Goal: Task Accomplishment & Management: Use online tool/utility

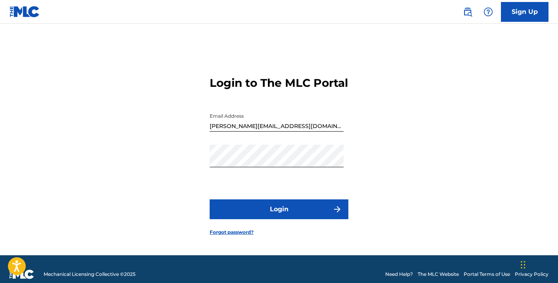
click at [294, 217] on button "Login" at bounding box center [279, 209] width 139 height 20
click at [230, 236] on link "Forgot password?" at bounding box center [232, 232] width 44 height 7
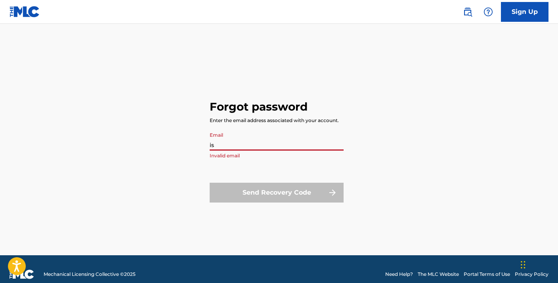
type input "i"
click at [328, 104] on div "Forgot password Enter the email address associated with your account. Email Inv…" at bounding box center [279, 150] width 139 height 212
click at [231, 147] on input "Email" at bounding box center [277, 139] width 134 height 23
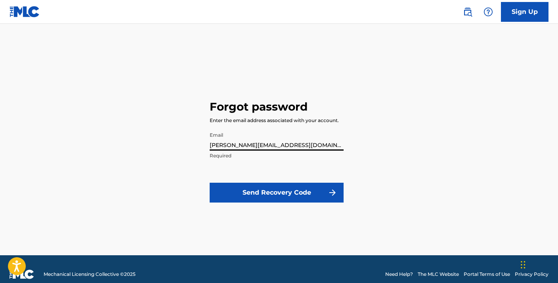
type input "[PERSON_NAME][EMAIL_ADDRESS][DOMAIN_NAME]"
click at [277, 192] on button "Send Recovery Code" at bounding box center [277, 193] width 134 height 20
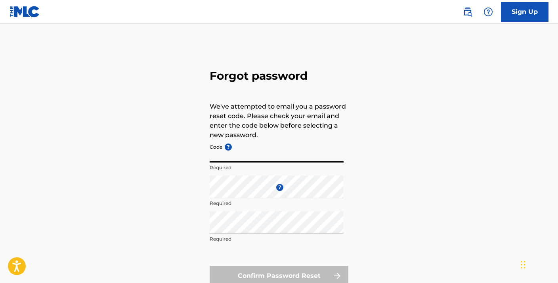
click at [249, 154] on input "Code ?" at bounding box center [277, 151] width 134 height 23
type input "FP_22886ad8d3a8573820fd2dbc5dcf"
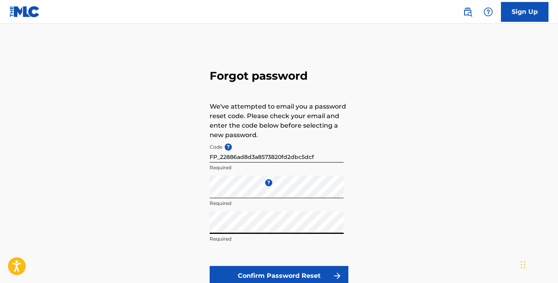
click at [257, 275] on button "Confirm Password Reset" at bounding box center [279, 276] width 139 height 20
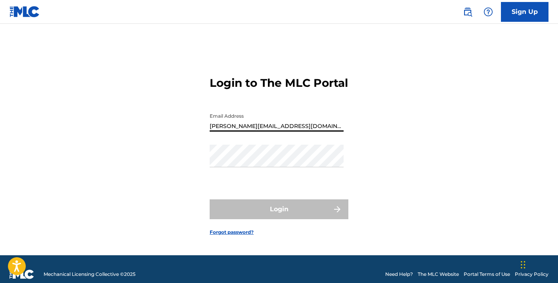
type input "[PERSON_NAME][EMAIL_ADDRESS][DOMAIN_NAME]"
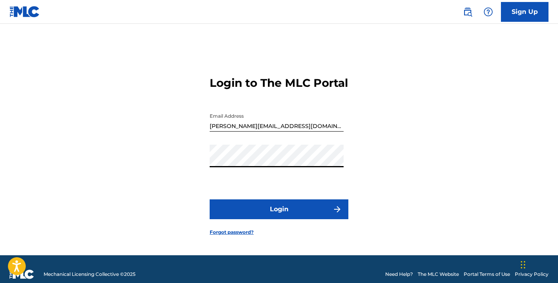
click at [271, 217] on button "Login" at bounding box center [279, 209] width 139 height 20
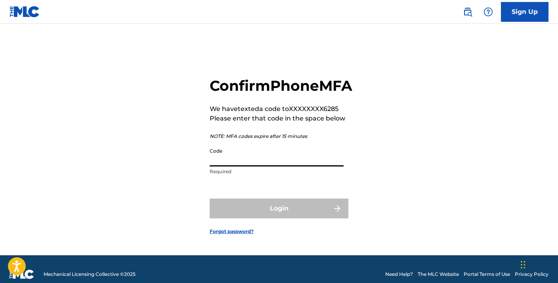
click at [236, 166] on input "Code" at bounding box center [277, 155] width 134 height 23
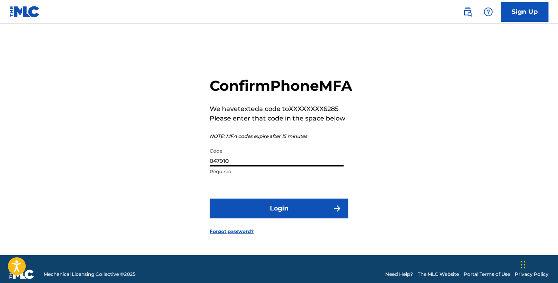
type input "047910"
click at [275, 214] on button "Login" at bounding box center [279, 208] width 139 height 20
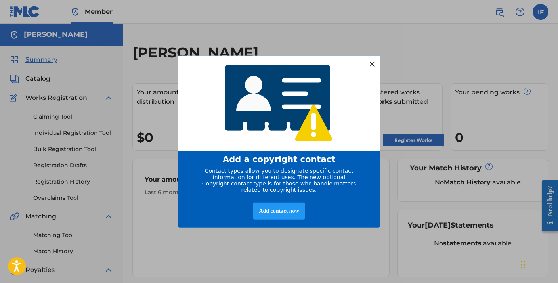
click at [372, 61] on div at bounding box center [372, 64] width 10 height 10
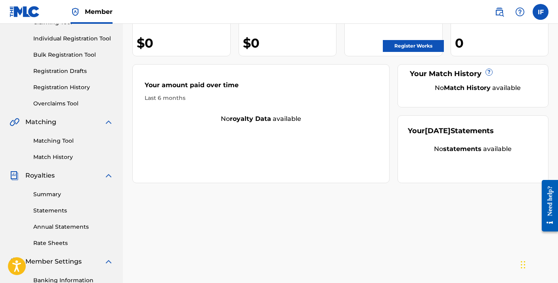
scroll to position [97, 0]
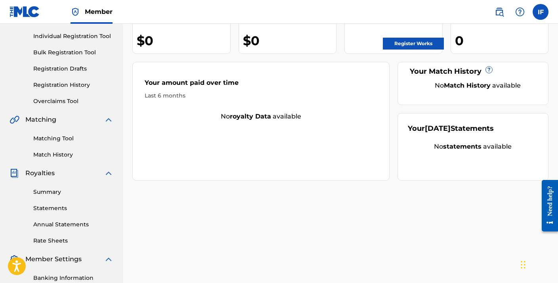
click at [50, 194] on link "Summary" at bounding box center [73, 192] width 80 height 8
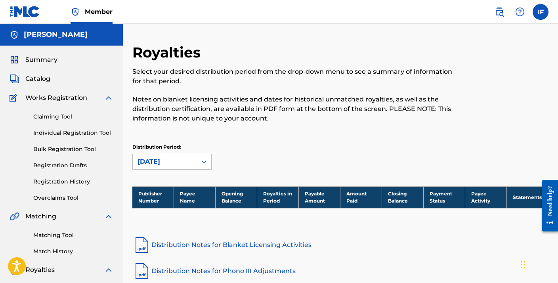
click at [40, 58] on span "Summary" at bounding box center [41, 60] width 32 height 10
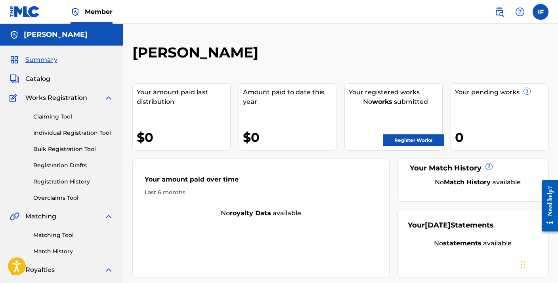
click at [36, 82] on span "Catalog" at bounding box center [37, 79] width 25 height 10
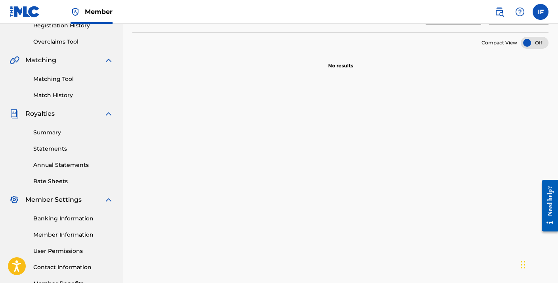
scroll to position [170, 0]
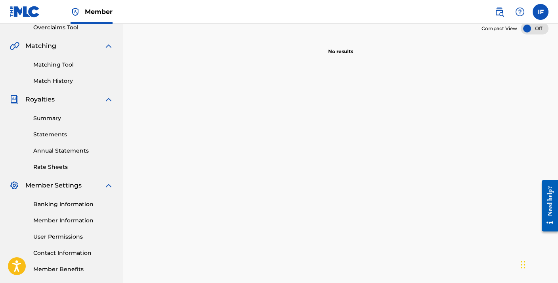
click at [59, 268] on link "Member Benefits" at bounding box center [73, 269] width 80 height 8
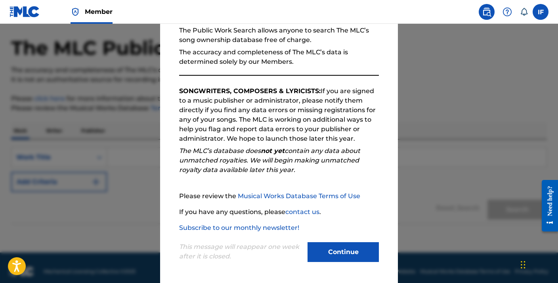
scroll to position [33, 0]
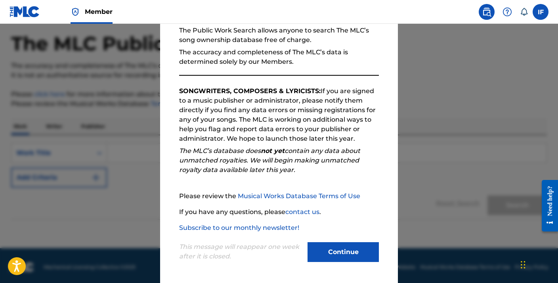
click at [334, 249] on button "Continue" at bounding box center [342, 252] width 71 height 20
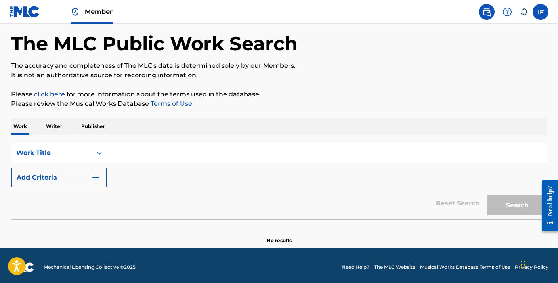
click at [100, 151] on icon "Search Form" at bounding box center [99, 153] width 8 height 8
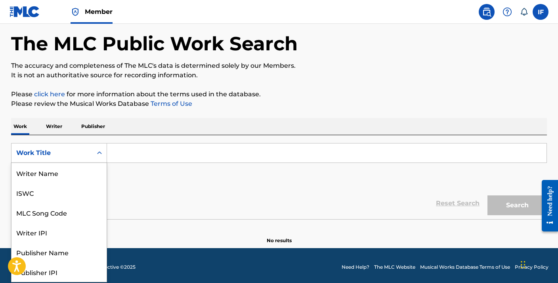
scroll to position [40, 0]
click at [100, 151] on icon "Search Form" at bounding box center [99, 153] width 8 height 8
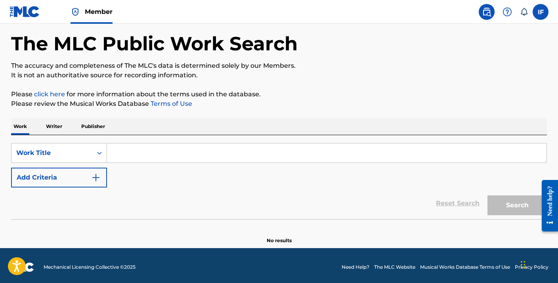
click at [133, 153] on input "Search Form" at bounding box center [326, 152] width 439 height 19
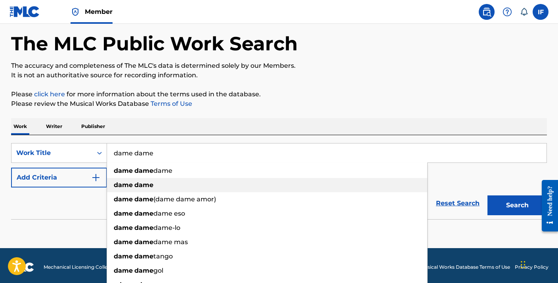
type input "dame dame"
click at [135, 183] on strong "dame" at bounding box center [143, 185] width 19 height 8
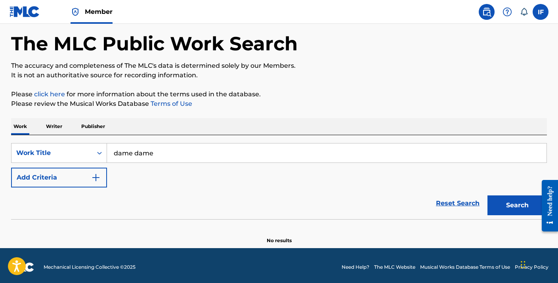
click at [516, 200] on button "Search" at bounding box center [516, 205] width 59 height 20
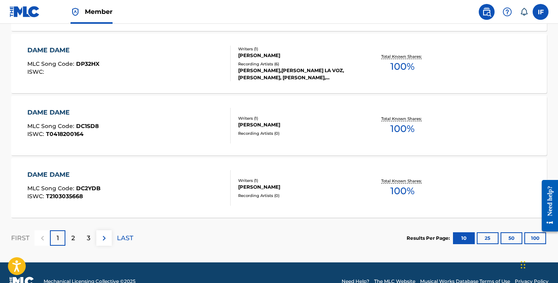
scroll to position [671, 0]
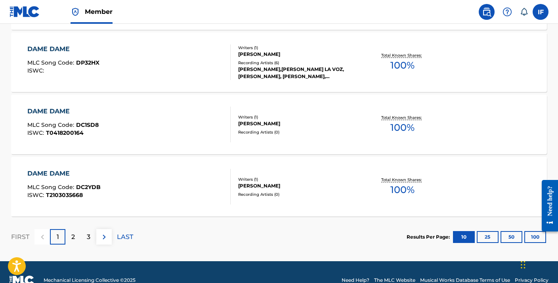
click at [75, 236] on p "2" at bounding box center [73, 237] width 4 height 10
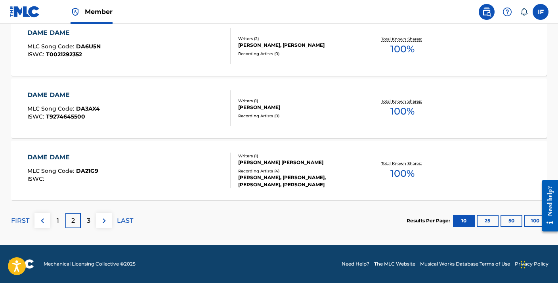
scroll to position [687, 0]
click at [89, 222] on p "3" at bounding box center [89, 221] width 4 height 10
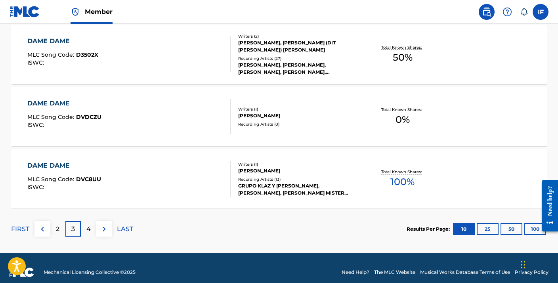
scroll to position [679, 0]
click at [91, 229] on div "4" at bounding box center [88, 228] width 15 height 15
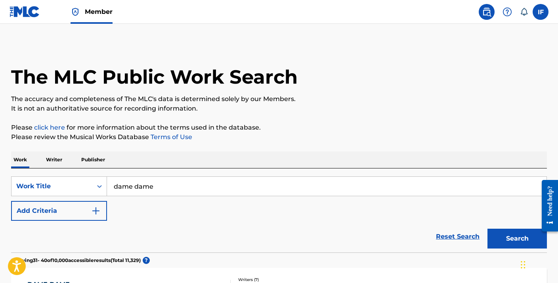
scroll to position [0, 0]
click at [56, 158] on p "Writer" at bounding box center [54, 159] width 21 height 17
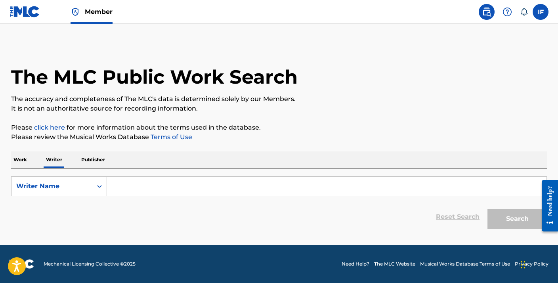
click at [146, 189] on input "Search Form" at bounding box center [326, 186] width 439 height 19
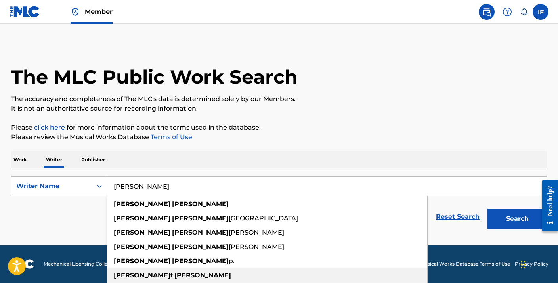
click at [174, 277] on strong "[PERSON_NAME]" at bounding box center [202, 275] width 57 height 8
type input "[PERSON_NAME]"
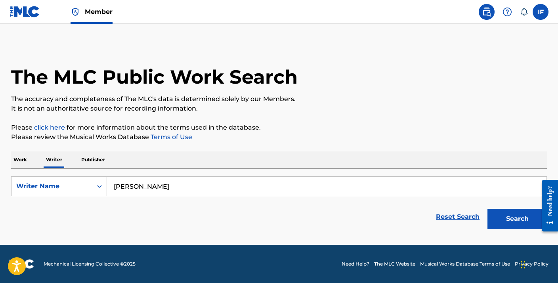
click at [515, 220] on button "Search" at bounding box center [516, 219] width 59 height 20
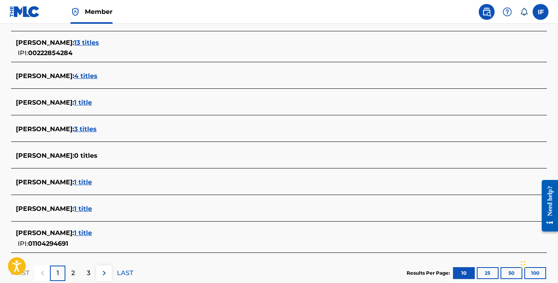
scroll to position [272, 0]
click at [55, 209] on span "[PERSON_NAME] :" at bounding box center [45, 209] width 58 height 8
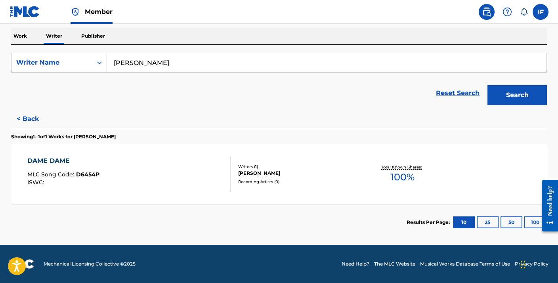
scroll to position [124, 0]
click at [22, 38] on p "Work" at bounding box center [20, 36] width 18 height 17
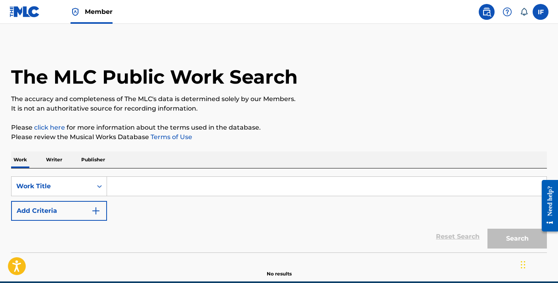
click at [134, 189] on input "Search Form" at bounding box center [326, 186] width 439 height 19
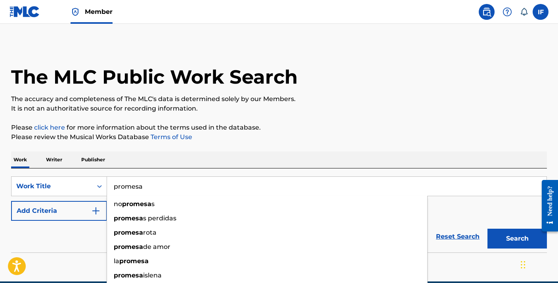
click at [517, 238] on button "Search" at bounding box center [516, 239] width 59 height 20
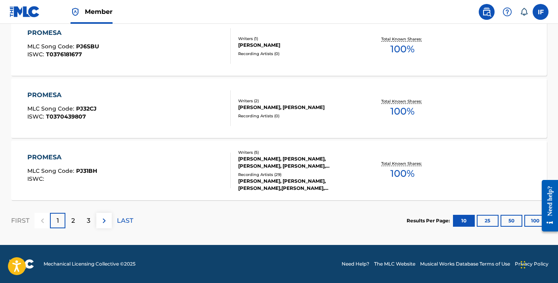
scroll to position [687, 0]
click at [72, 219] on p "2" at bounding box center [73, 221] width 4 height 10
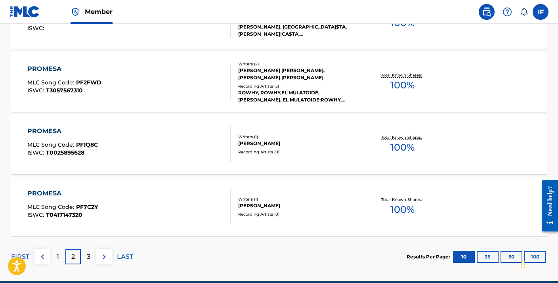
scroll to position [656, 0]
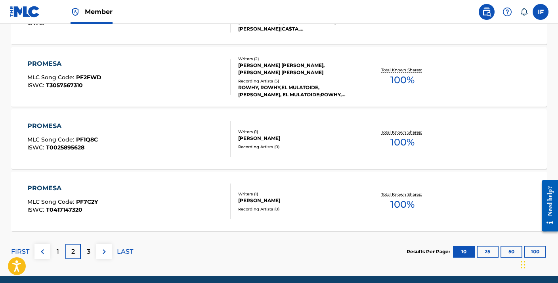
click at [89, 250] on p "3" at bounding box center [89, 252] width 4 height 10
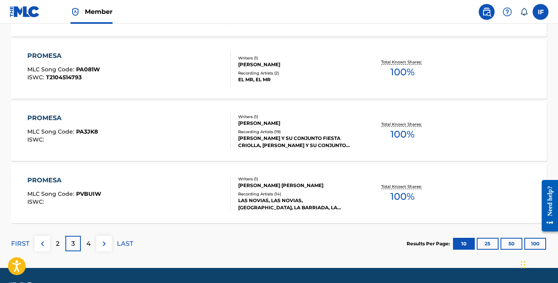
scroll to position [672, 0]
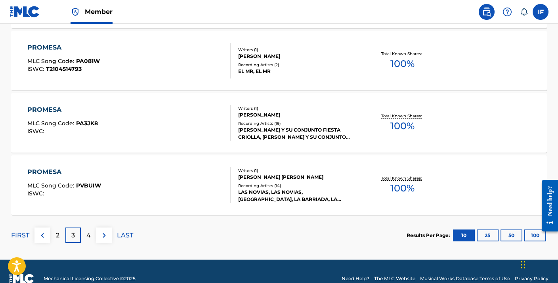
click at [88, 233] on p "4" at bounding box center [88, 236] width 4 height 10
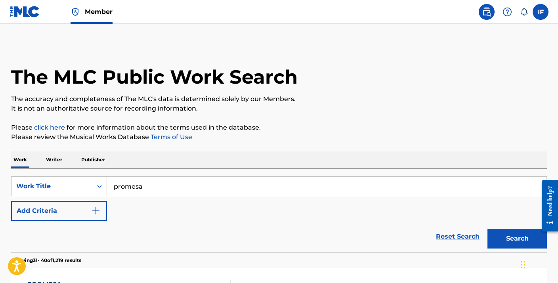
scroll to position [0, 0]
click at [155, 183] on input "promesa" at bounding box center [326, 186] width 439 height 19
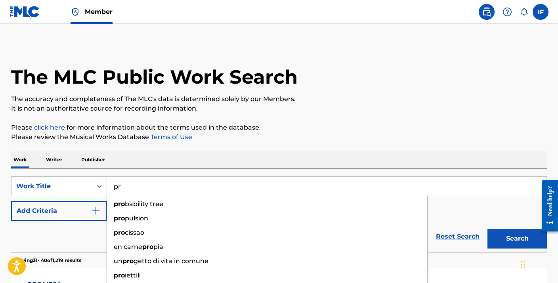
type input "p"
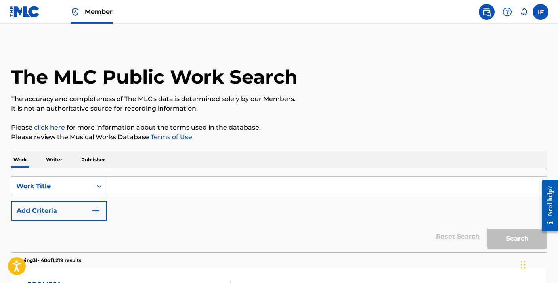
click at [53, 158] on p "Writer" at bounding box center [54, 159] width 21 height 17
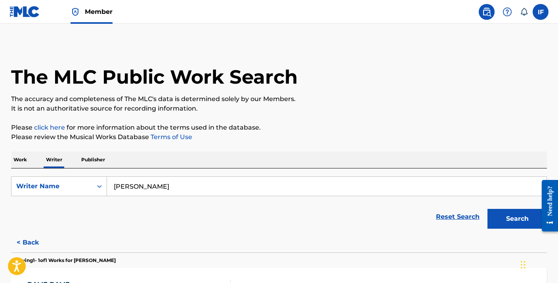
click at [505, 217] on button "Search" at bounding box center [516, 219] width 59 height 20
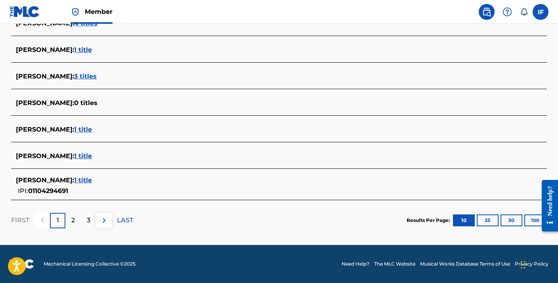
scroll to position [324, 0]
click at [72, 219] on p "2" at bounding box center [73, 221] width 4 height 10
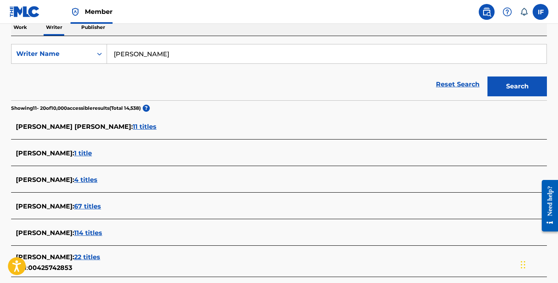
scroll to position [134, 0]
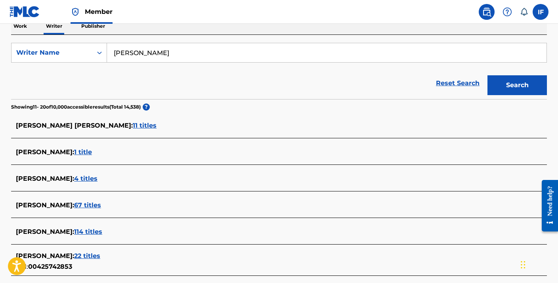
click at [29, 179] on span "[PERSON_NAME] :" at bounding box center [45, 179] width 58 height 8
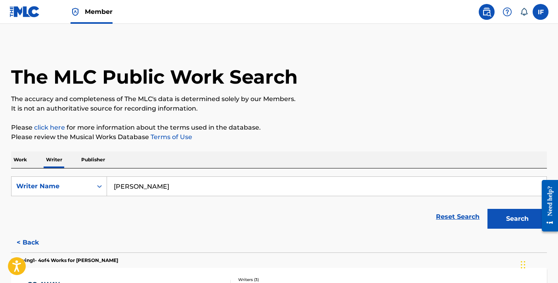
scroll to position [0, 0]
click at [29, 244] on button "< Back" at bounding box center [35, 243] width 48 height 20
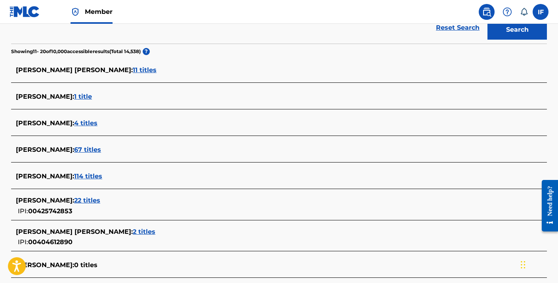
scroll to position [192, 0]
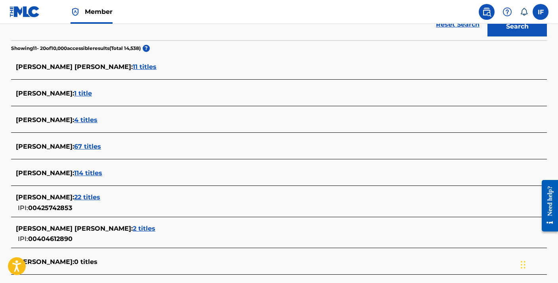
click at [40, 146] on span "[PERSON_NAME] :" at bounding box center [45, 147] width 58 height 8
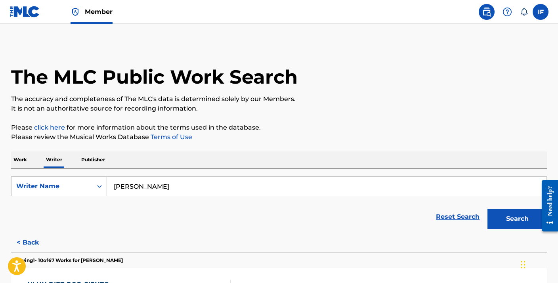
scroll to position [0, 0]
click at [27, 241] on button "< Back" at bounding box center [35, 243] width 48 height 20
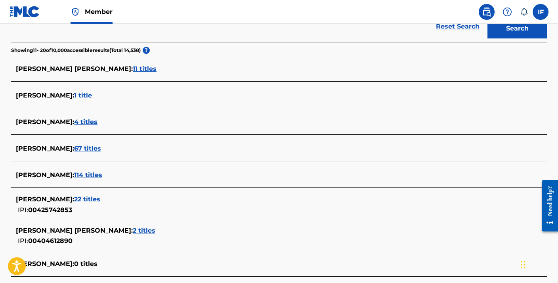
scroll to position [210, 0]
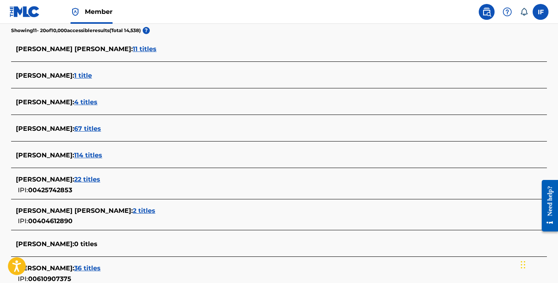
click at [42, 153] on span "[PERSON_NAME] :" at bounding box center [45, 155] width 58 height 8
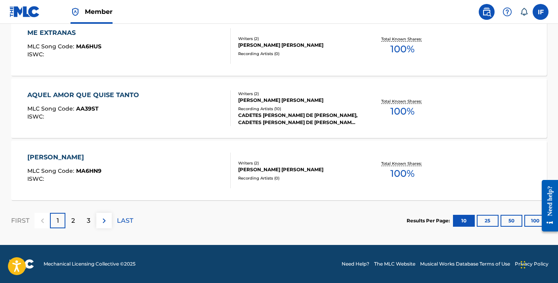
scroll to position [687, 0]
click at [103, 223] on img at bounding box center [104, 221] width 10 height 10
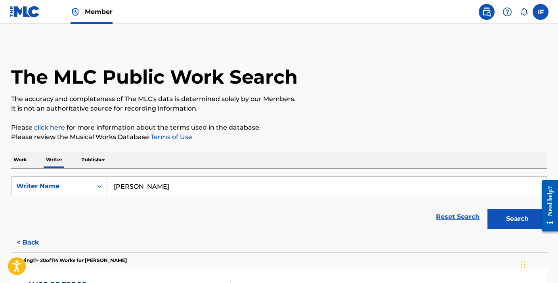
scroll to position [0, 0]
click at [19, 159] on p "Work" at bounding box center [20, 159] width 18 height 17
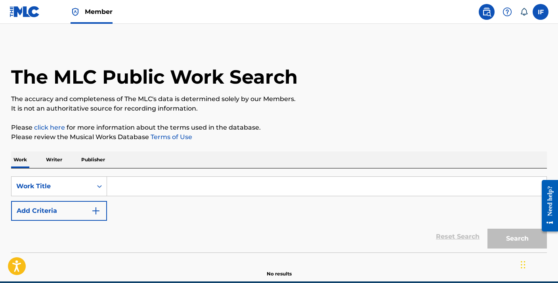
click at [139, 188] on input "Search Form" at bounding box center [326, 186] width 439 height 19
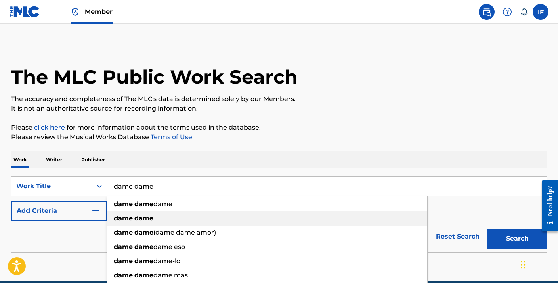
type input "dame dame"
click at [136, 218] on strong "dame" at bounding box center [143, 218] width 19 height 8
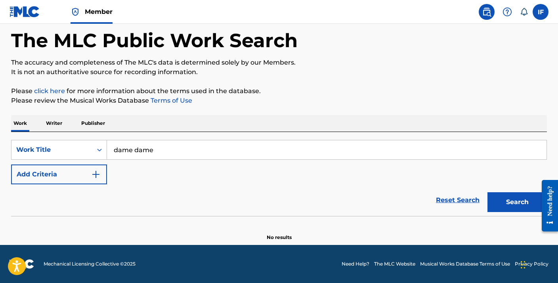
scroll to position [36, 0]
click at [504, 207] on button "Search" at bounding box center [516, 202] width 59 height 20
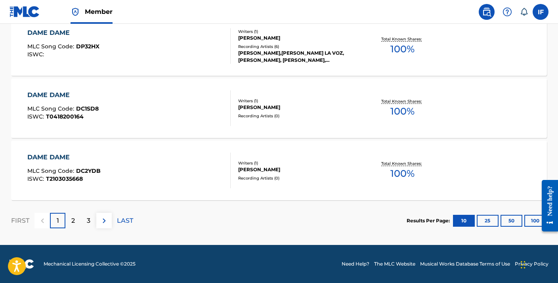
scroll to position [687, 0]
click at [74, 220] on p "2" at bounding box center [73, 221] width 4 height 10
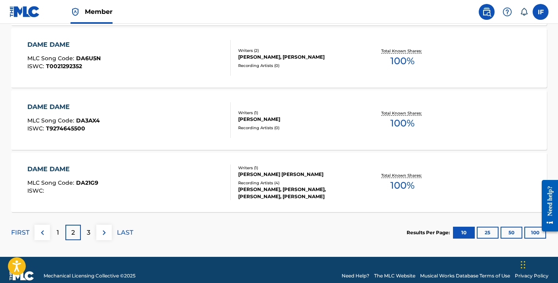
scroll to position [677, 0]
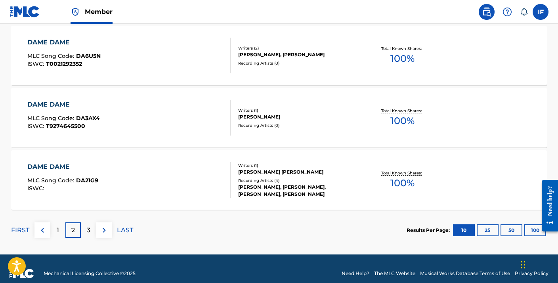
click at [87, 229] on p "3" at bounding box center [89, 230] width 4 height 10
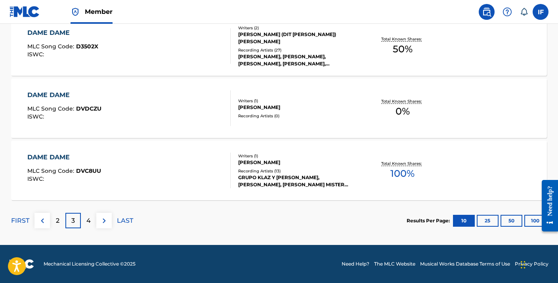
scroll to position [687, 0]
click at [90, 220] on p "4" at bounding box center [88, 221] width 4 height 10
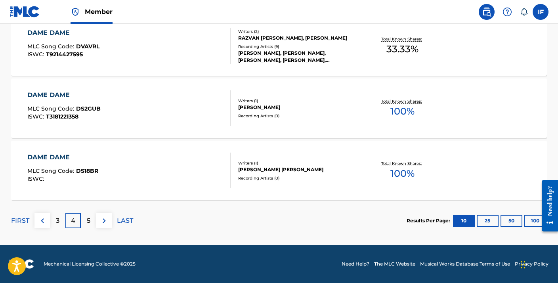
click at [89, 221] on p "5" at bounding box center [89, 221] width 4 height 10
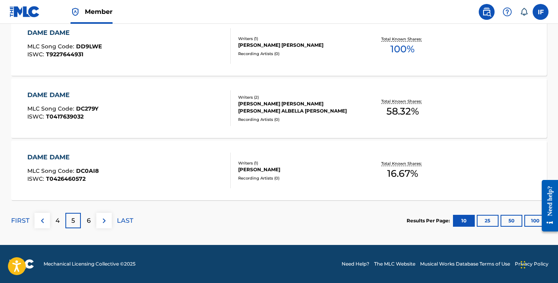
click at [88, 220] on p "6" at bounding box center [89, 221] width 4 height 10
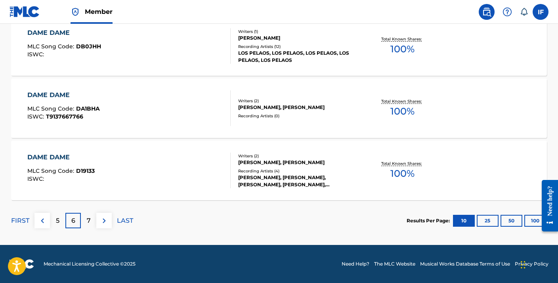
click at [90, 216] on p "7" at bounding box center [89, 221] width 4 height 10
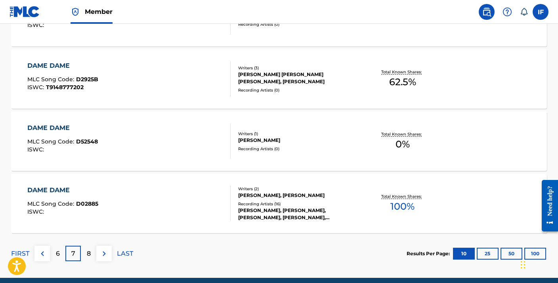
scroll to position [678, 0]
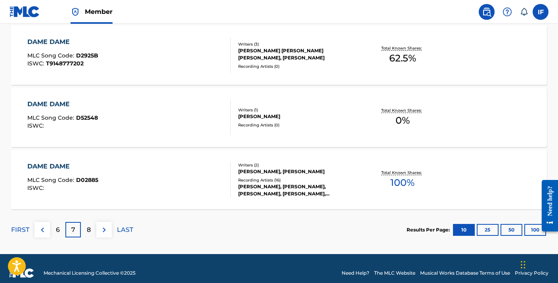
click at [89, 227] on p "8" at bounding box center [89, 230] width 4 height 10
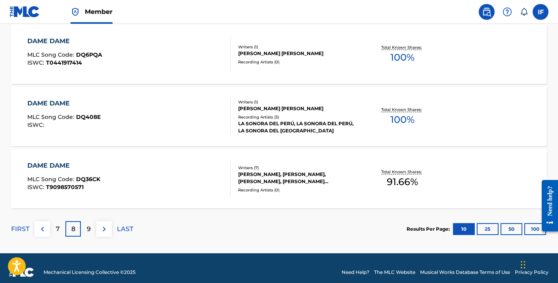
scroll to position [682, 0]
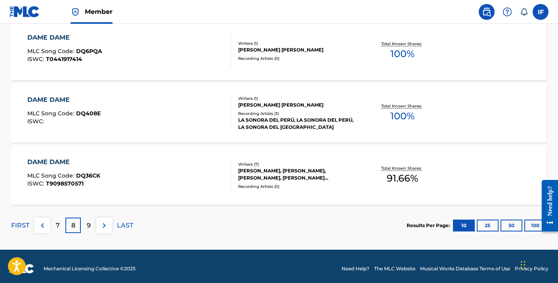
click at [88, 224] on p "9" at bounding box center [89, 226] width 4 height 10
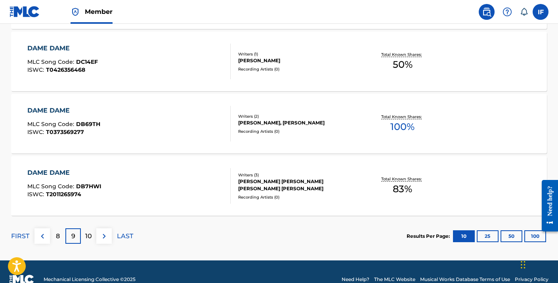
scroll to position [673, 0]
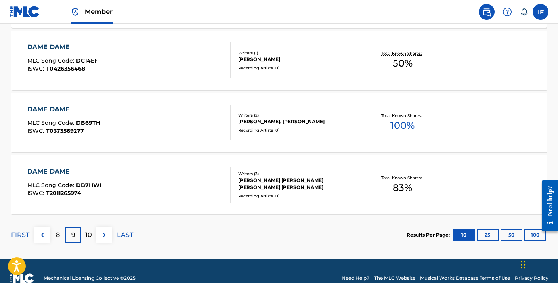
click at [484, 236] on button "25" at bounding box center [488, 235] width 22 height 12
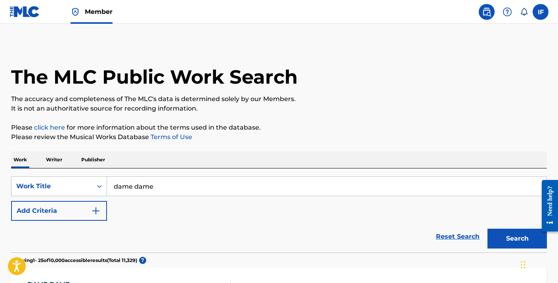
scroll to position [0, 0]
click at [50, 160] on p "Writer" at bounding box center [54, 159] width 21 height 17
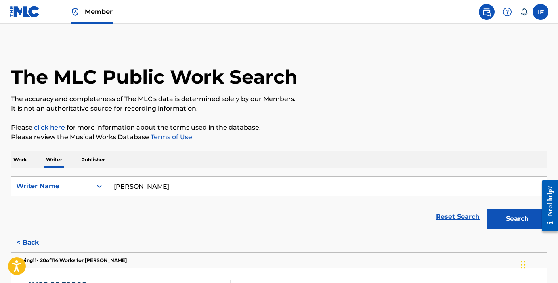
click at [187, 187] on input "[PERSON_NAME]" at bounding box center [326, 186] width 439 height 19
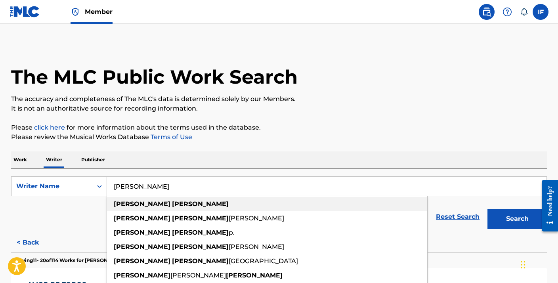
type input "[PERSON_NAME]"
click at [172, 204] on strong "[PERSON_NAME]" at bounding box center [200, 204] width 57 height 8
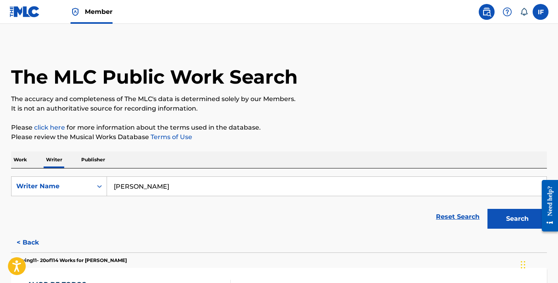
click at [487, 11] on img at bounding box center [487, 12] width 10 height 10
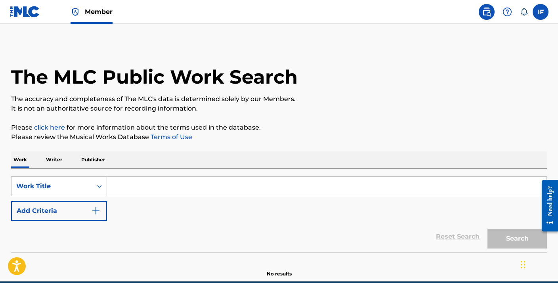
click at [506, 11] on img at bounding box center [507, 12] width 10 height 10
click at [505, 49] on p "View portal intro" at bounding box center [506, 52] width 67 height 19
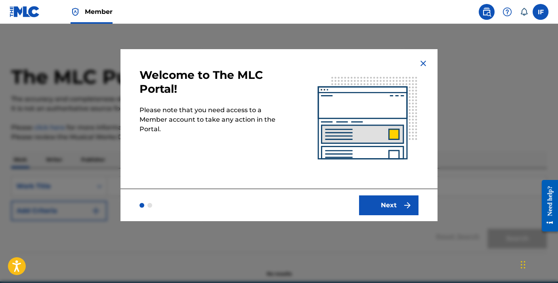
click at [389, 202] on button "Next" at bounding box center [388, 205] width 59 height 20
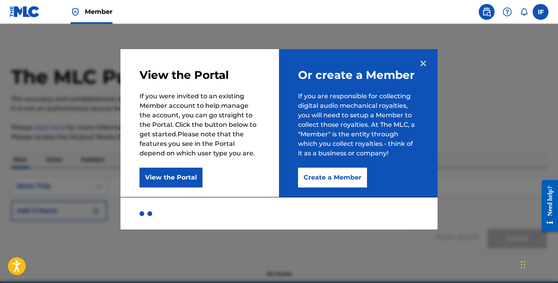
click at [170, 174] on button "View the Portal" at bounding box center [170, 178] width 63 height 20
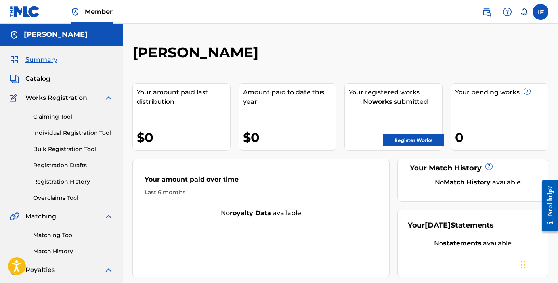
click at [43, 61] on span "Summary" at bounding box center [41, 60] width 32 height 10
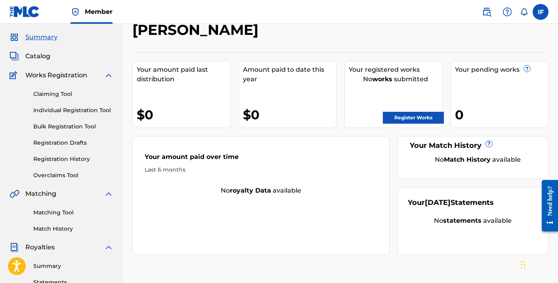
scroll to position [25, 0]
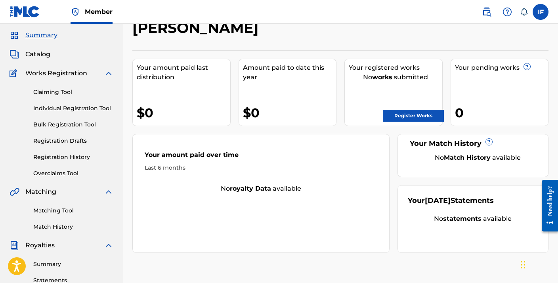
click at [62, 109] on link "Individual Registration Tool" at bounding box center [73, 108] width 80 height 8
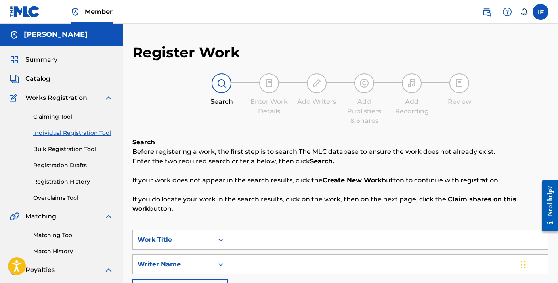
click at [256, 235] on input "Search Form" at bounding box center [388, 239] width 320 height 19
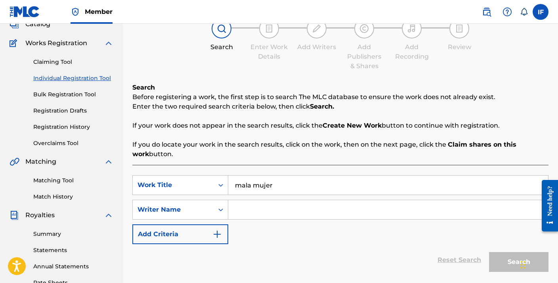
scroll to position [62, 0]
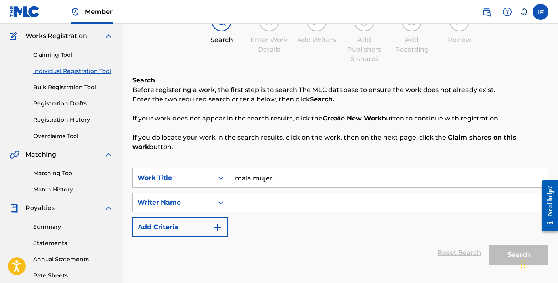
type input "mala mujer"
click at [259, 207] on input "Search Form" at bounding box center [388, 202] width 320 height 19
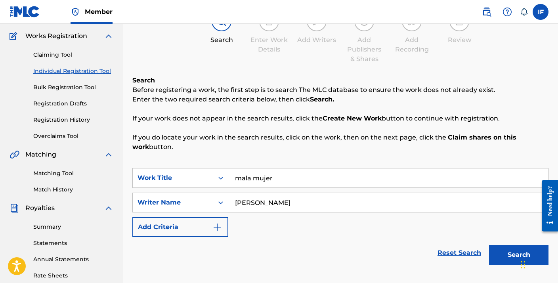
type input "[PERSON_NAME]"
click at [282, 173] on input "mala mujer" at bounding box center [388, 177] width 320 height 19
type input "m"
type input "MALA MUJER"
click at [271, 202] on input "[PERSON_NAME]" at bounding box center [388, 202] width 320 height 19
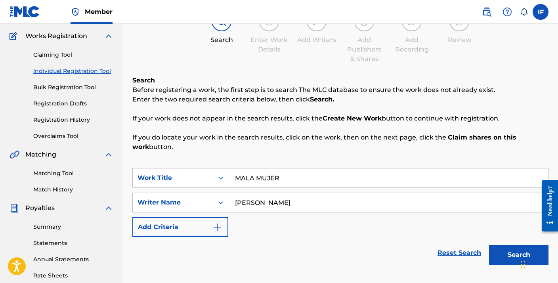
type input "[PERSON_NAME]"
click at [512, 254] on button "Search" at bounding box center [518, 255] width 59 height 20
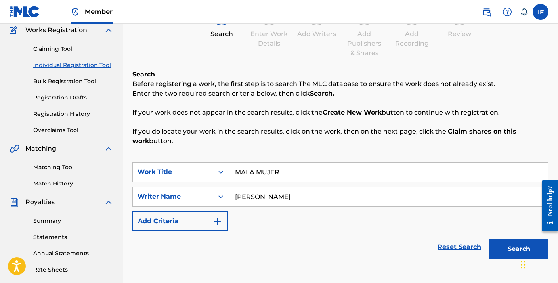
scroll to position [113, 0]
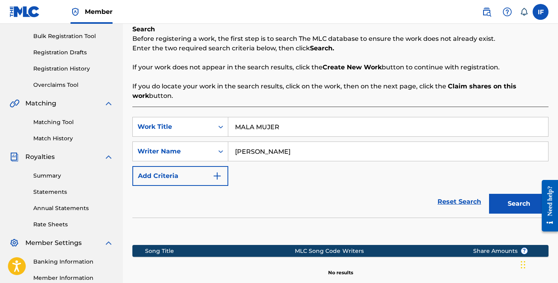
click at [295, 128] on input "MALA MUJER" at bounding box center [388, 126] width 320 height 19
type input "M"
type input "TE QUIERO AMOR"
click at [509, 202] on button "Search" at bounding box center [518, 204] width 59 height 20
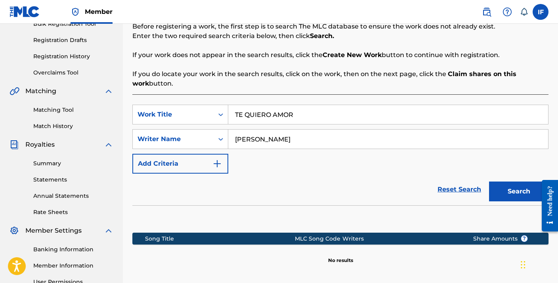
scroll to position [110, 0]
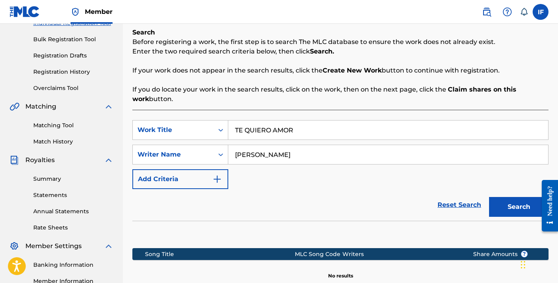
click at [57, 122] on link "Matching Tool" at bounding box center [73, 125] width 80 height 8
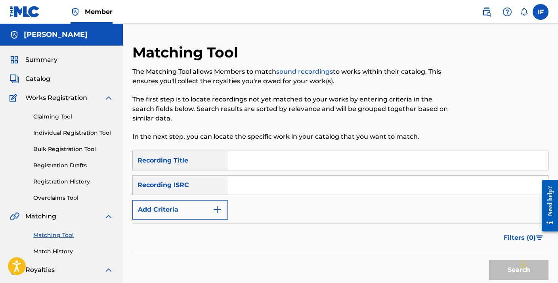
click at [63, 196] on link "Overclaims Tool" at bounding box center [73, 198] width 80 height 8
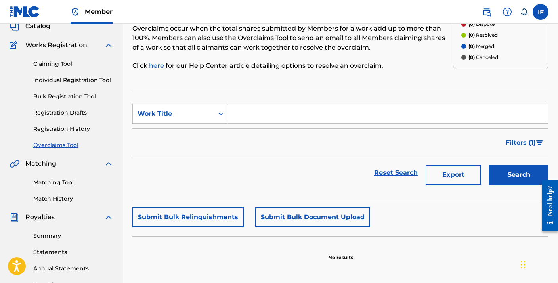
scroll to position [53, 0]
